Goal: Check status

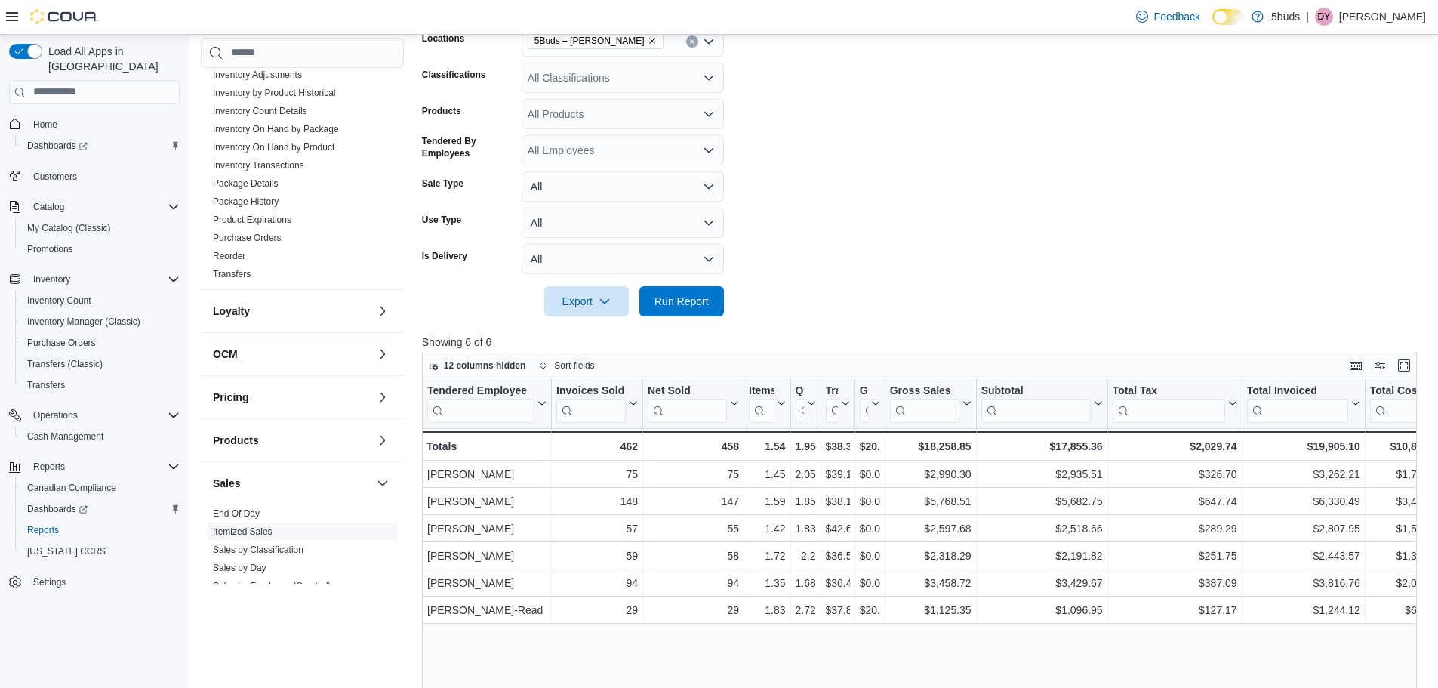
scroll to position [282, 0]
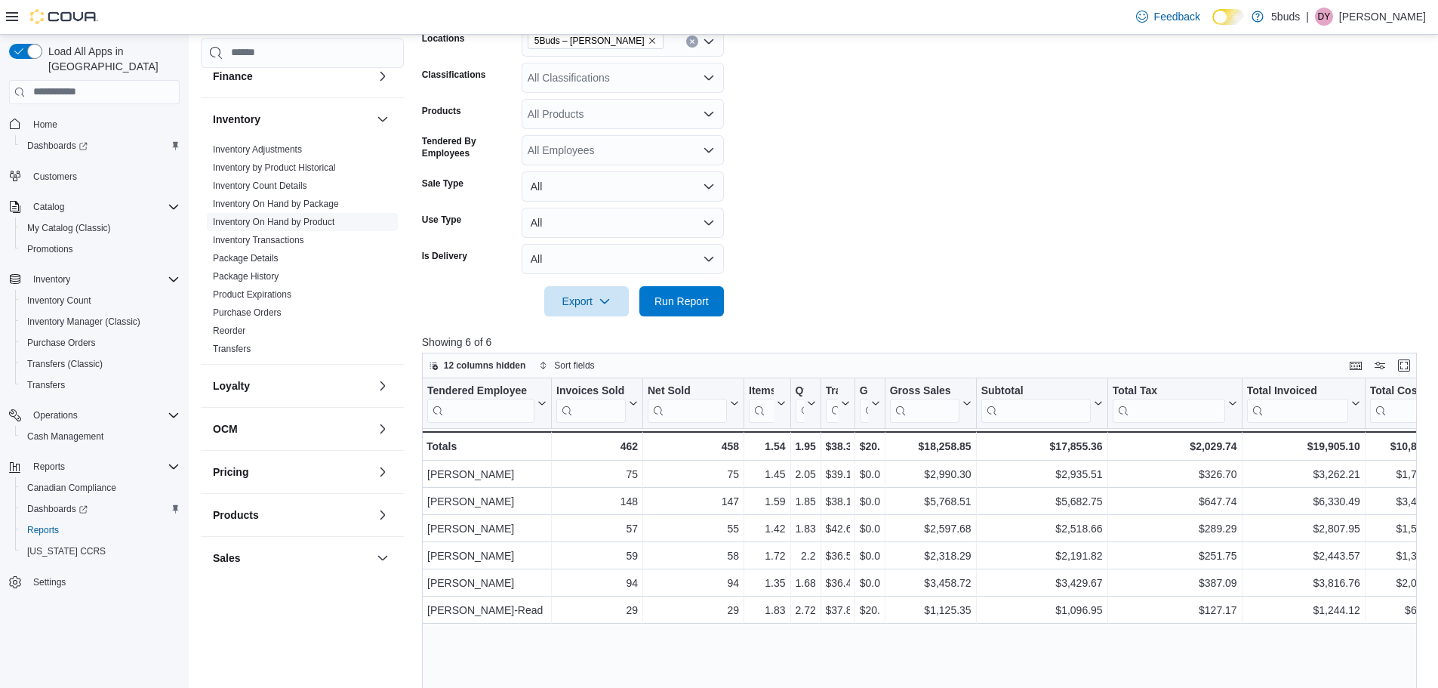
click at [325, 217] on link "Inventory On Hand by Product" at bounding box center [274, 222] width 122 height 11
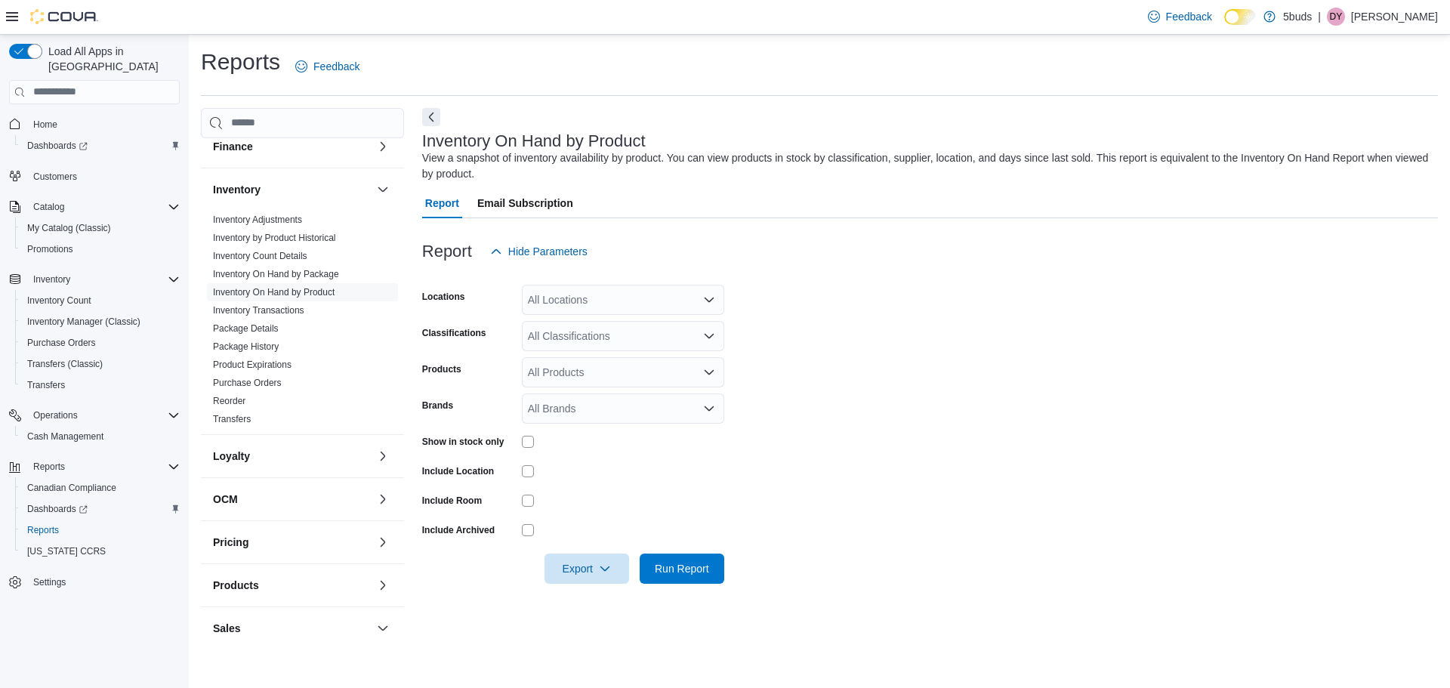
click at [572, 296] on div "All Locations" at bounding box center [623, 300] width 202 height 30
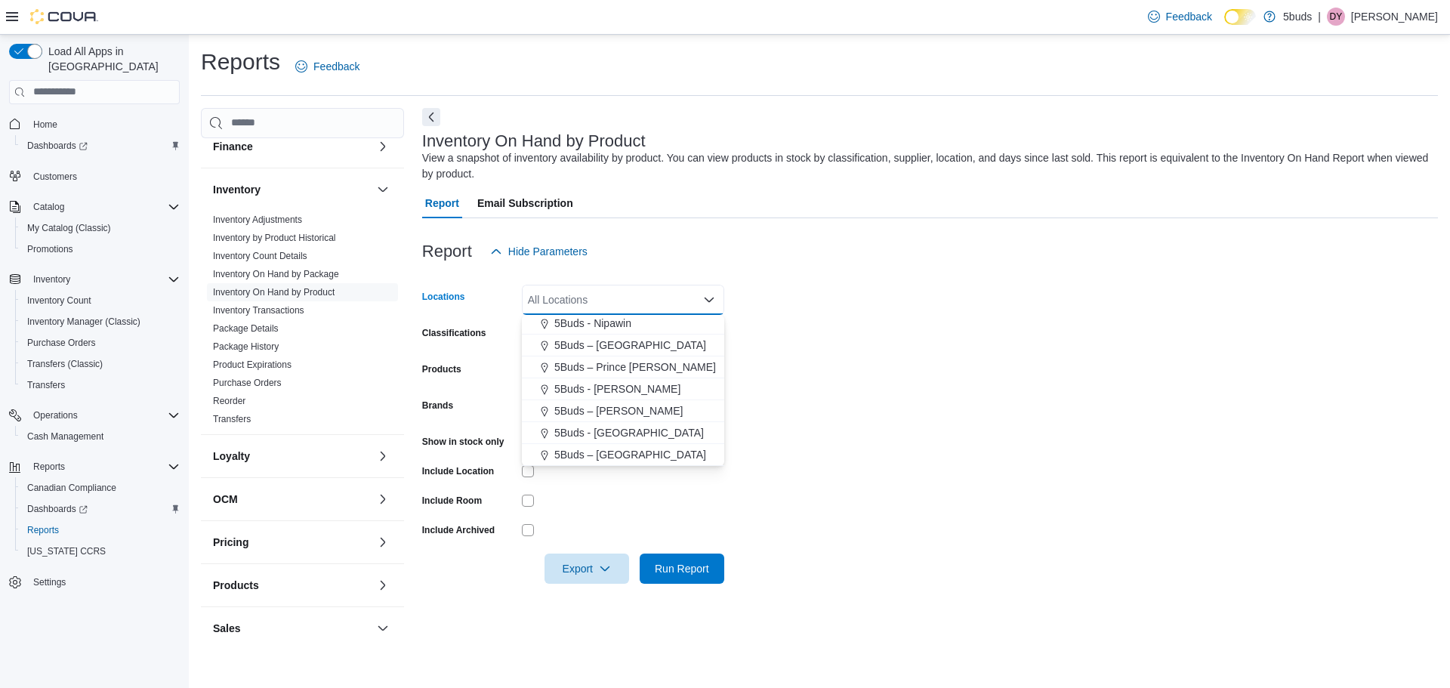
click at [622, 415] on span "5Buds – [PERSON_NAME]" at bounding box center [618, 410] width 128 height 15
click at [993, 482] on form "Locations 5Buds – [PERSON_NAME] Combo box. Selected. 5Buds – [PERSON_NAME]. Pre…" at bounding box center [929, 425] width 1015 height 317
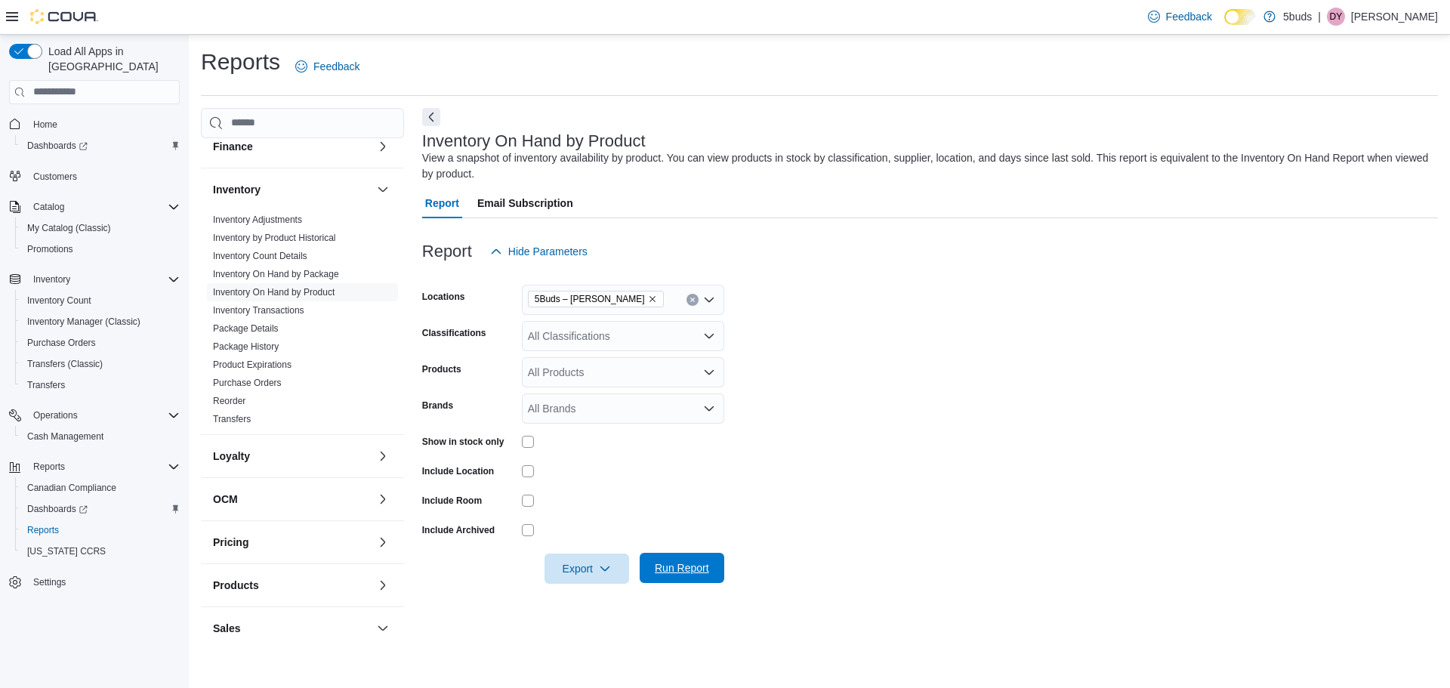
click at [704, 564] on span "Run Report" at bounding box center [682, 567] width 54 height 15
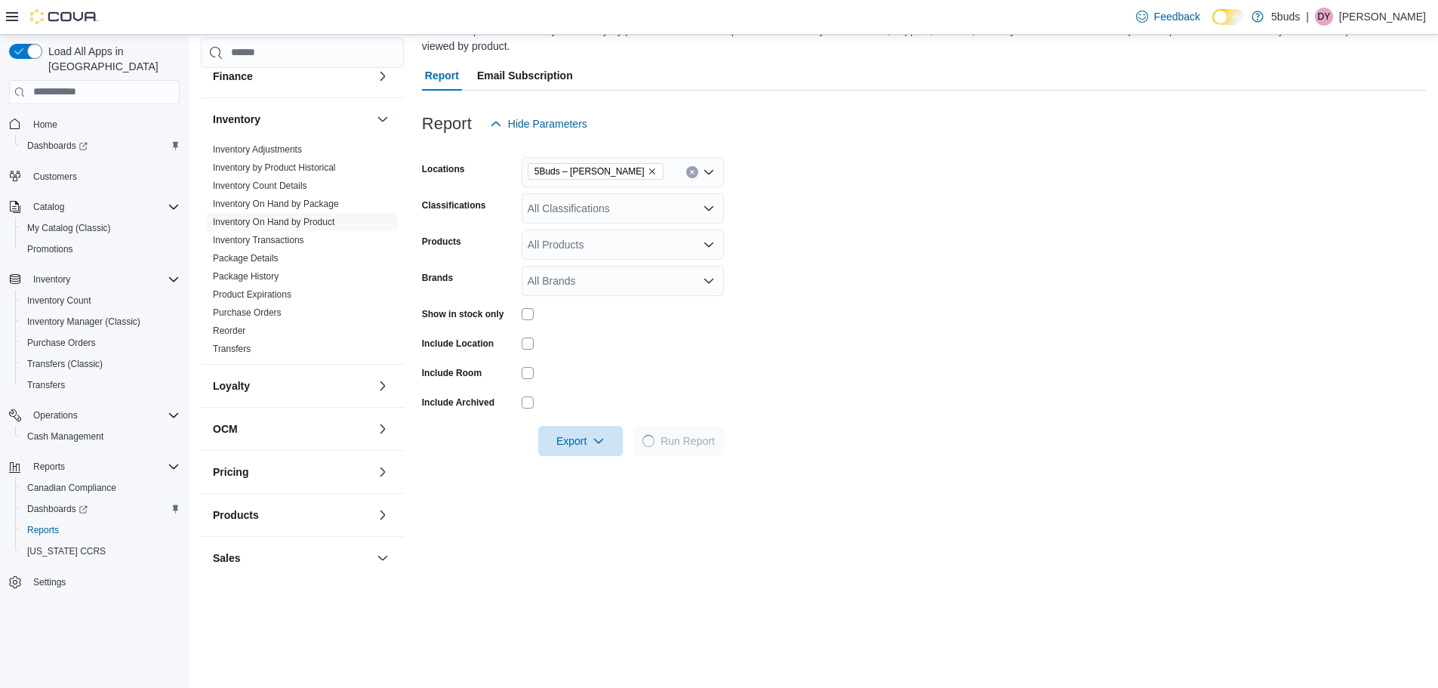
scroll to position [226, 0]
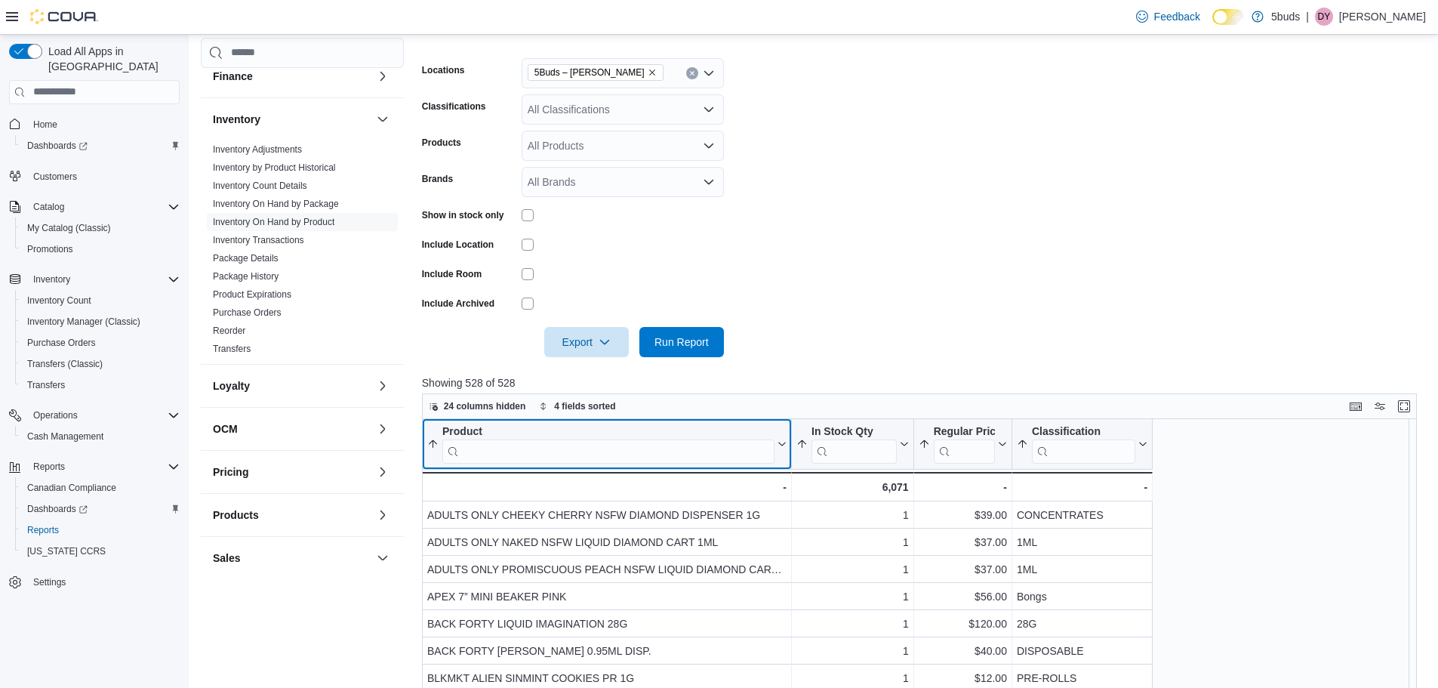
click at [561, 451] on input "search" at bounding box center [608, 451] width 332 height 24
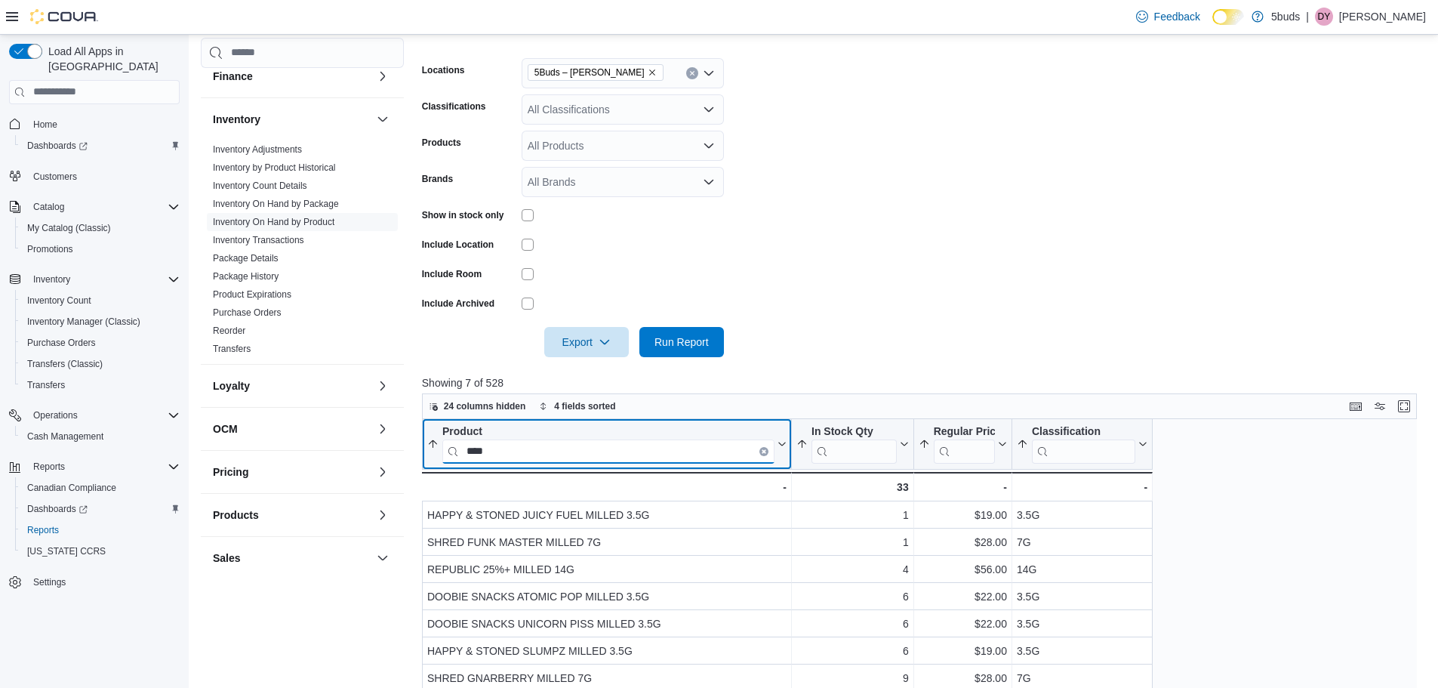
type input "****"
